Goal: Check status: Check status

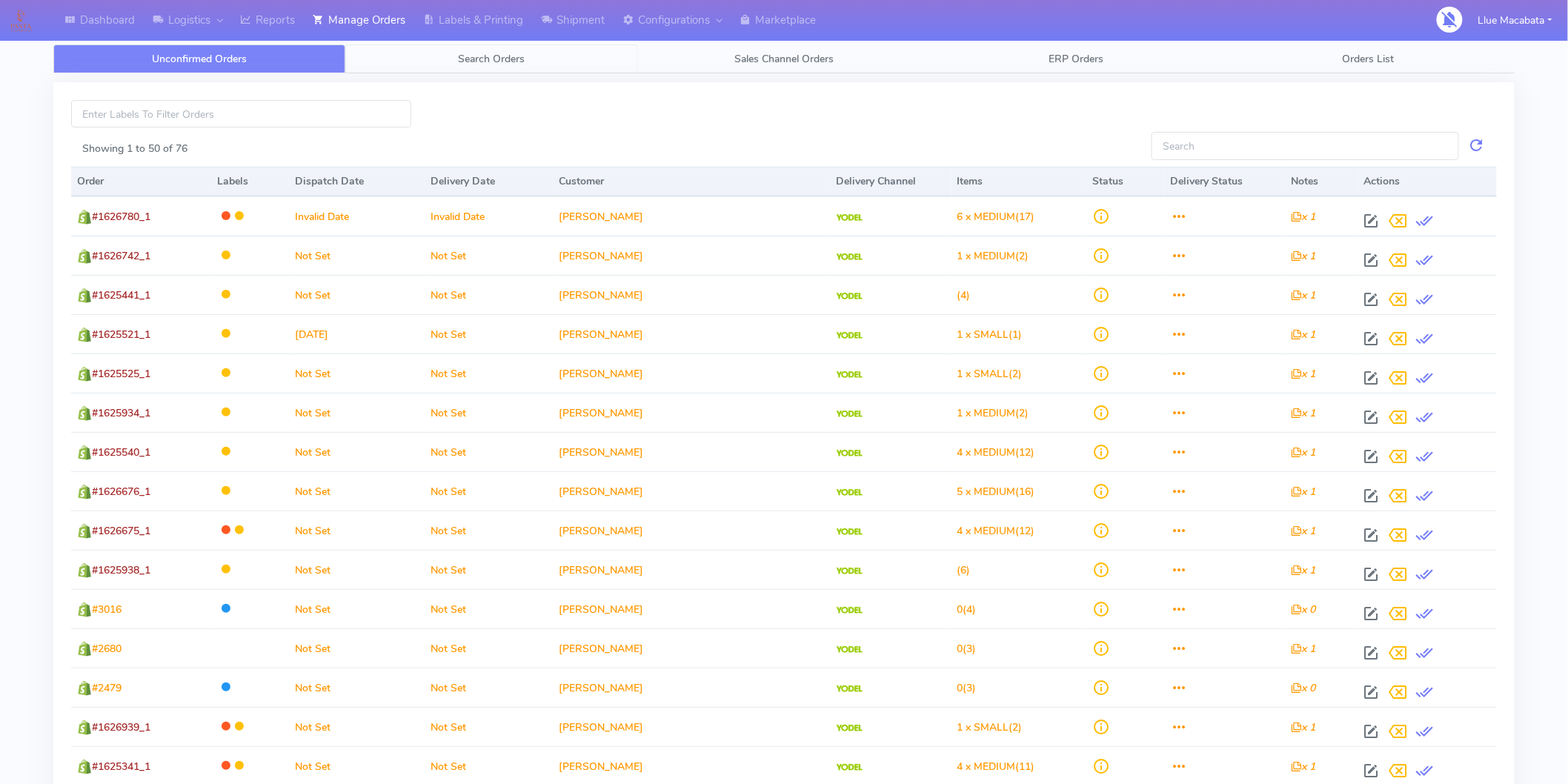
click at [452, 59] on link "Search Orders" at bounding box center [491, 58] width 292 height 29
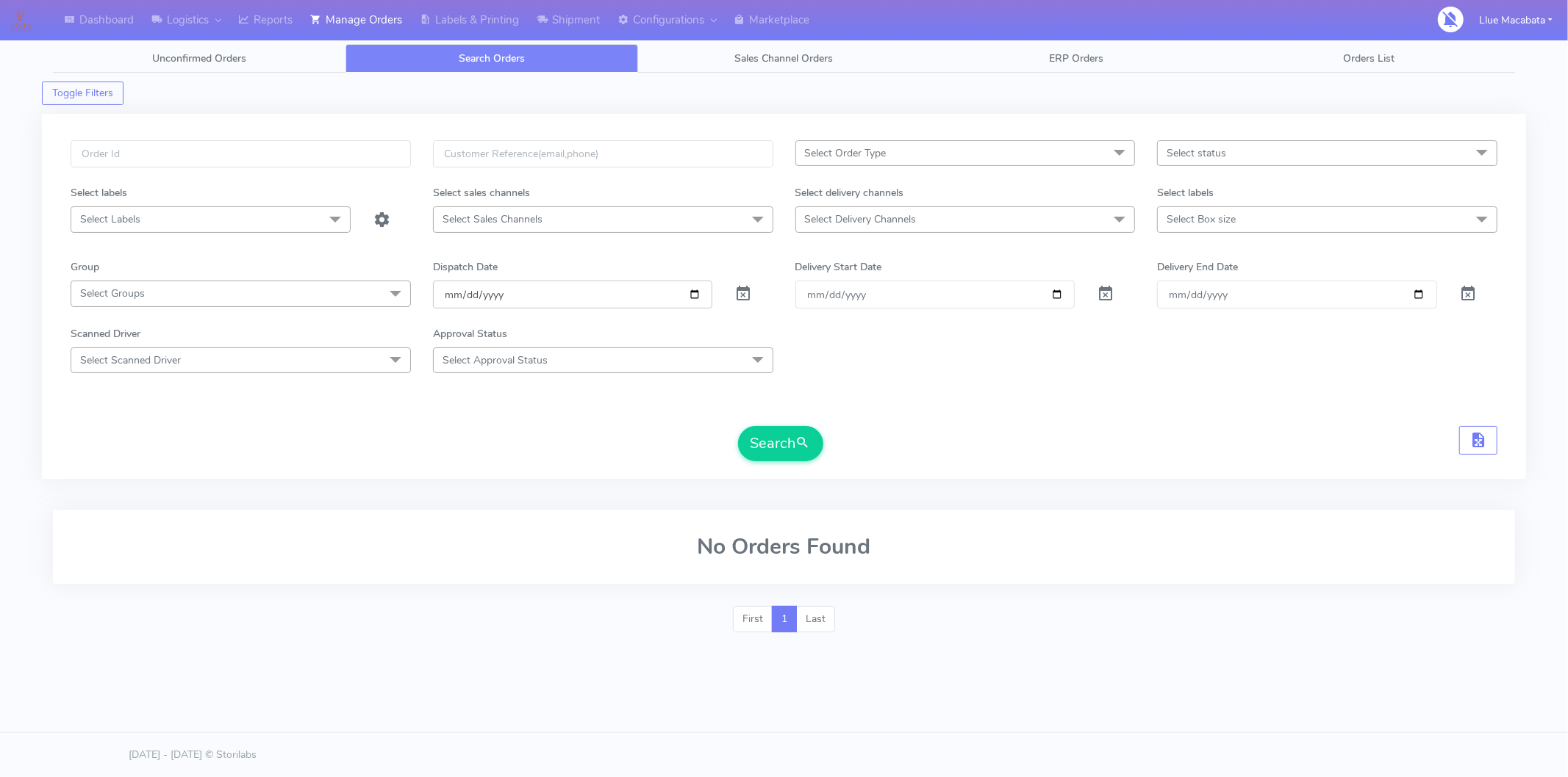
drag, startPoint x: 446, startPoint y: 295, endPoint x: 465, endPoint y: 300, distance: 19.6
click at [447, 295] on input "[DATE]" at bounding box center [572, 294] width 280 height 27
click at [466, 295] on input "date" at bounding box center [572, 294] width 280 height 27
click at [498, 296] on input "date" at bounding box center [572, 294] width 280 height 27
click at [221, 163] on input "text" at bounding box center [241, 154] width 340 height 27
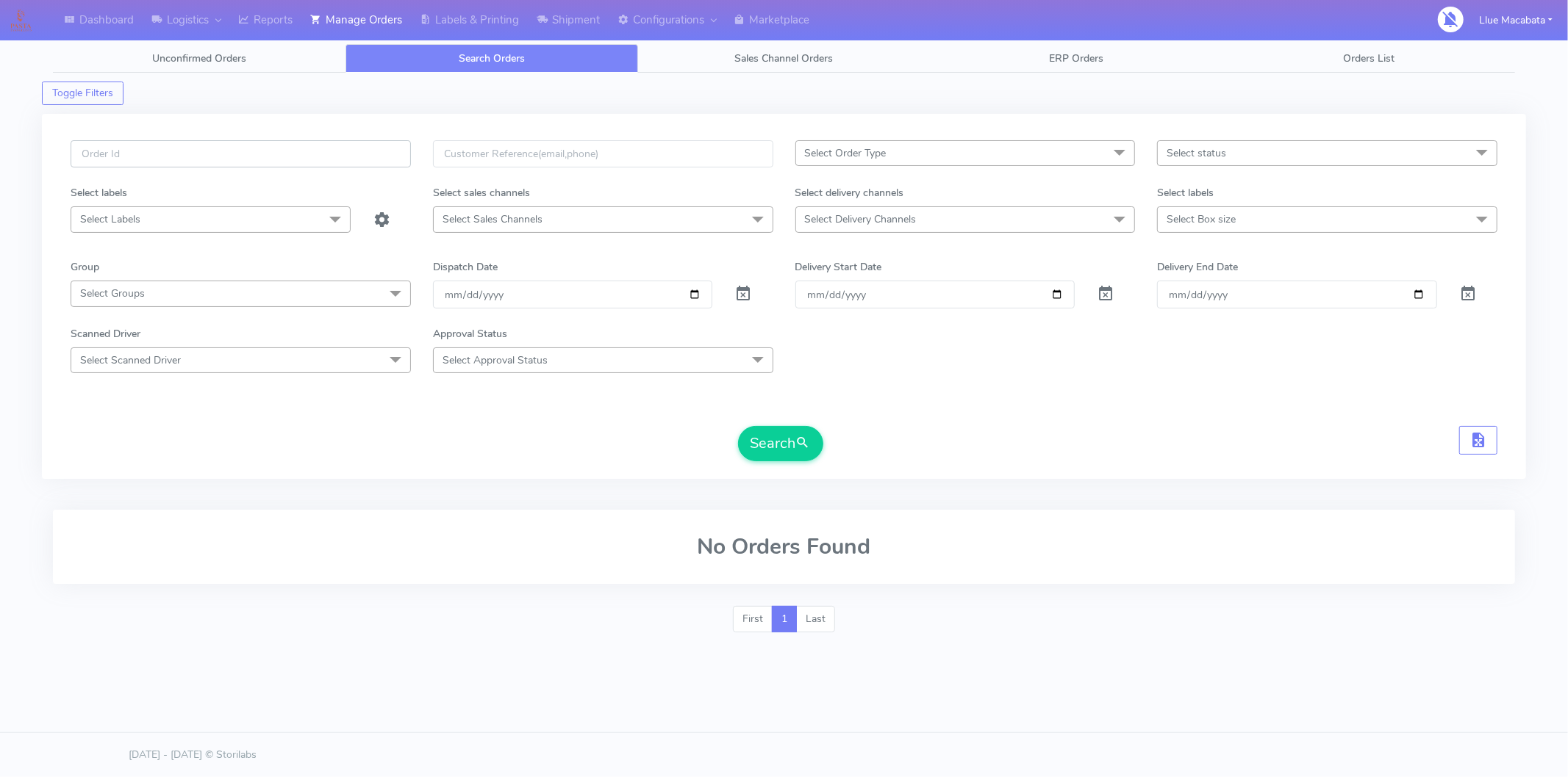
paste input "1628860"
type input "1628860"
click at [738, 426] on button "Search" at bounding box center [780, 443] width 85 height 35
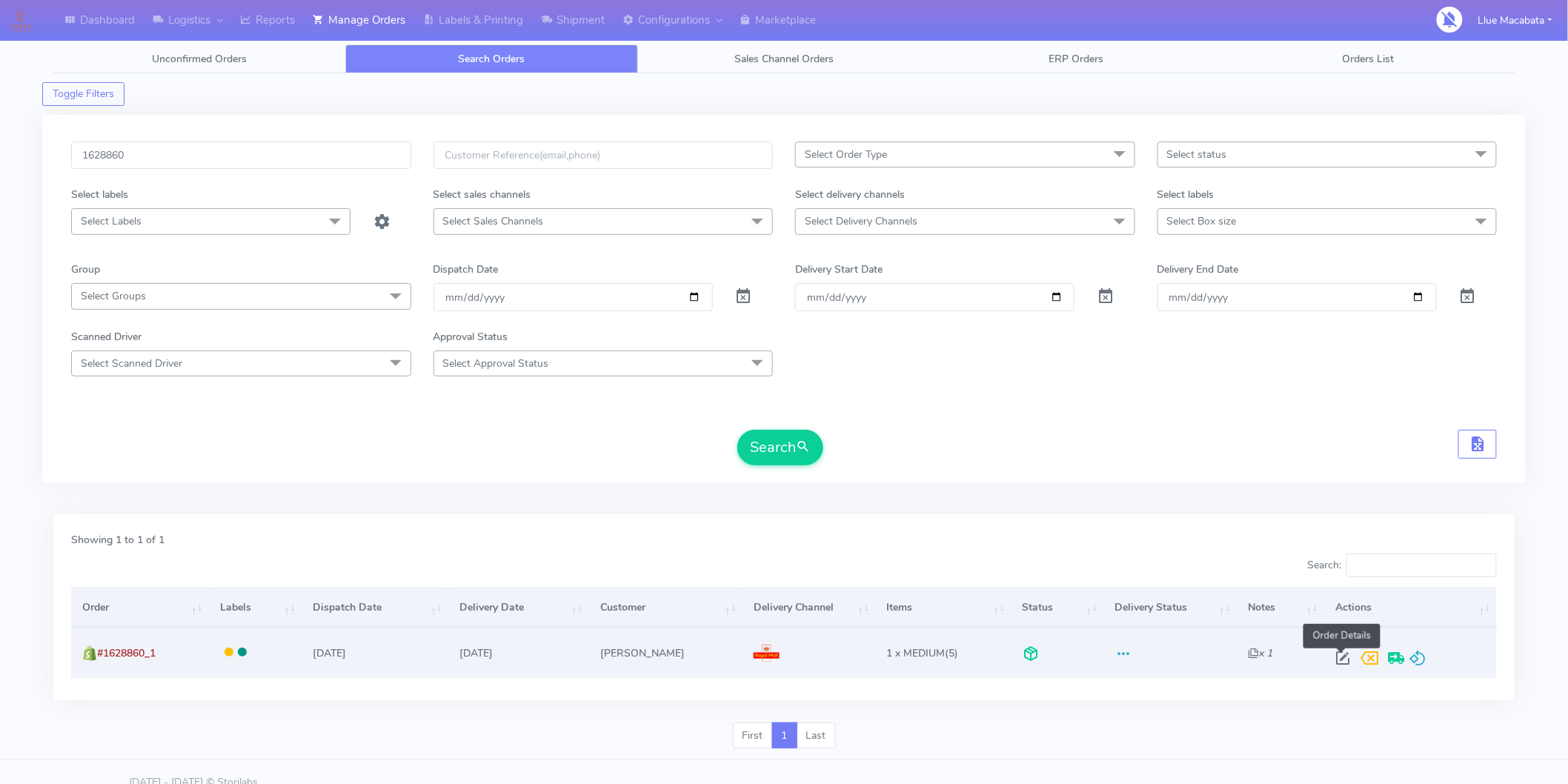
click at [1344, 656] on span at bounding box center [1343, 662] width 27 height 14
select select "3"
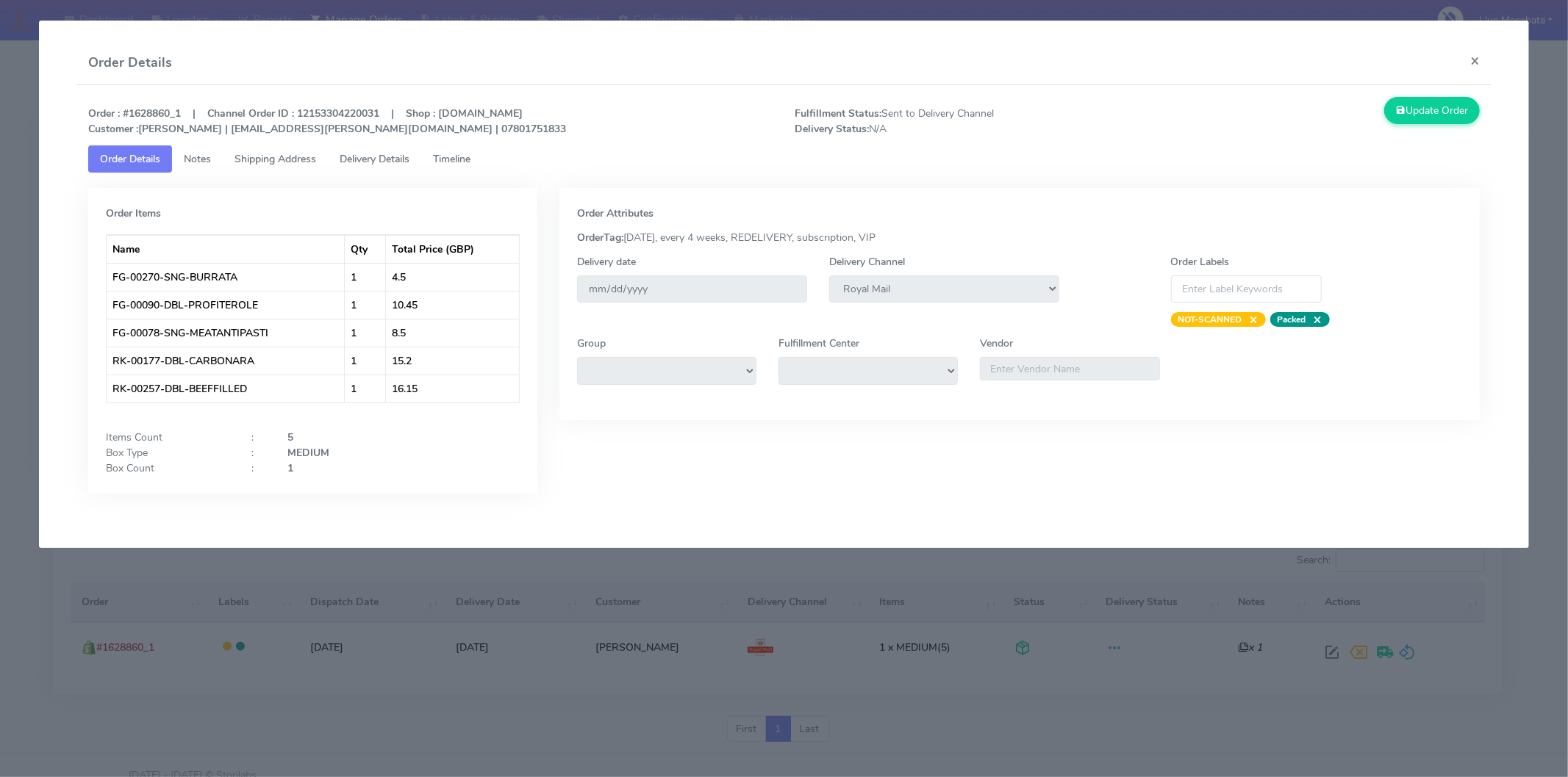
click at [470, 164] on span "Timeline" at bounding box center [451, 159] width 38 height 14
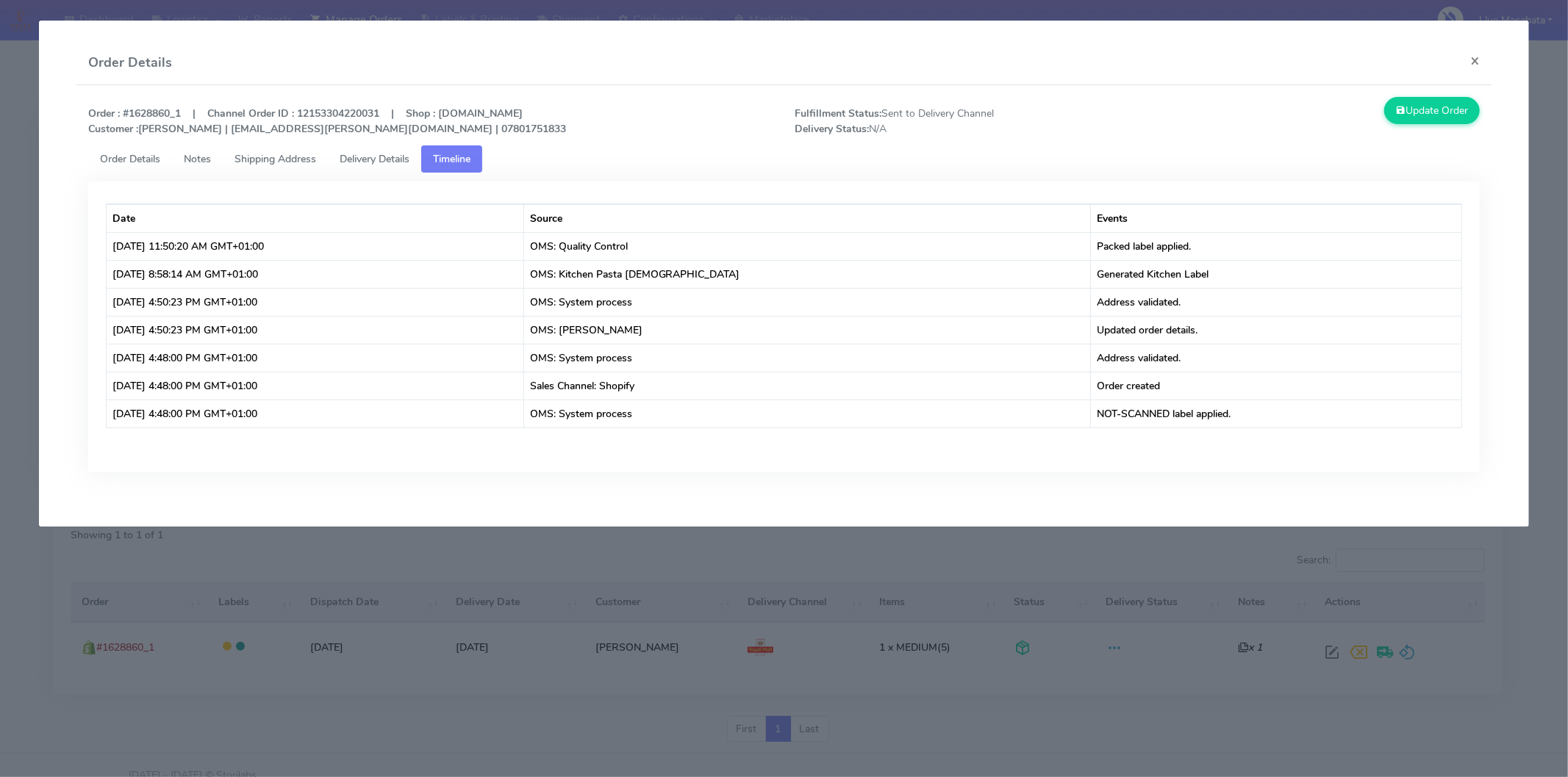
drag, startPoint x: 398, startPoint y: 152, endPoint x: 806, endPoint y: 153, distance: 408.0
click at [397, 152] on span "Delivery Details" at bounding box center [374, 159] width 70 height 14
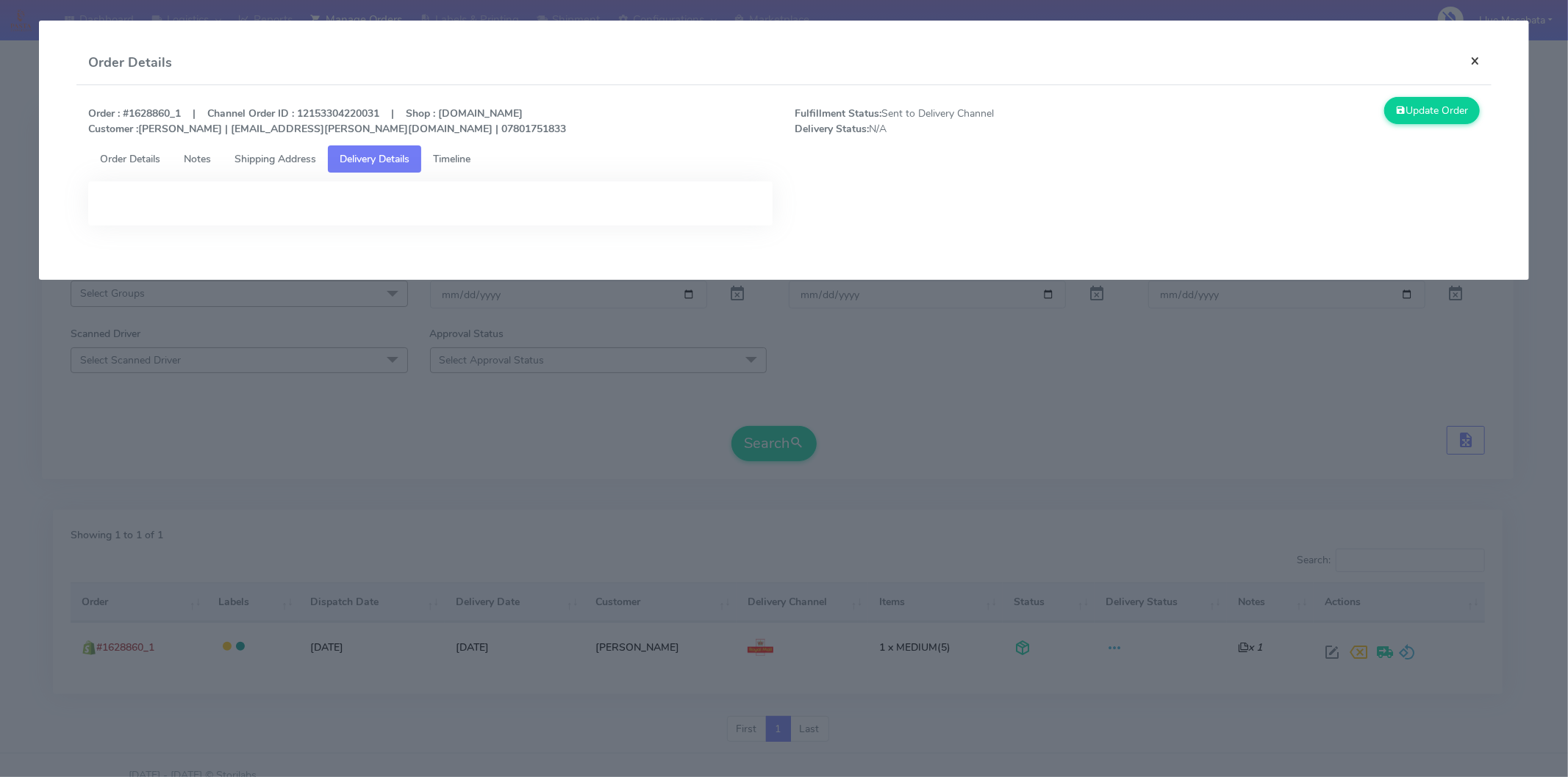
drag, startPoint x: 1474, startPoint y: 54, endPoint x: 1462, endPoint y: 62, distance: 14.4
click at [1474, 54] on button "×" at bounding box center [1475, 61] width 33 height 39
